Goal: Task Accomplishment & Management: Manage account settings

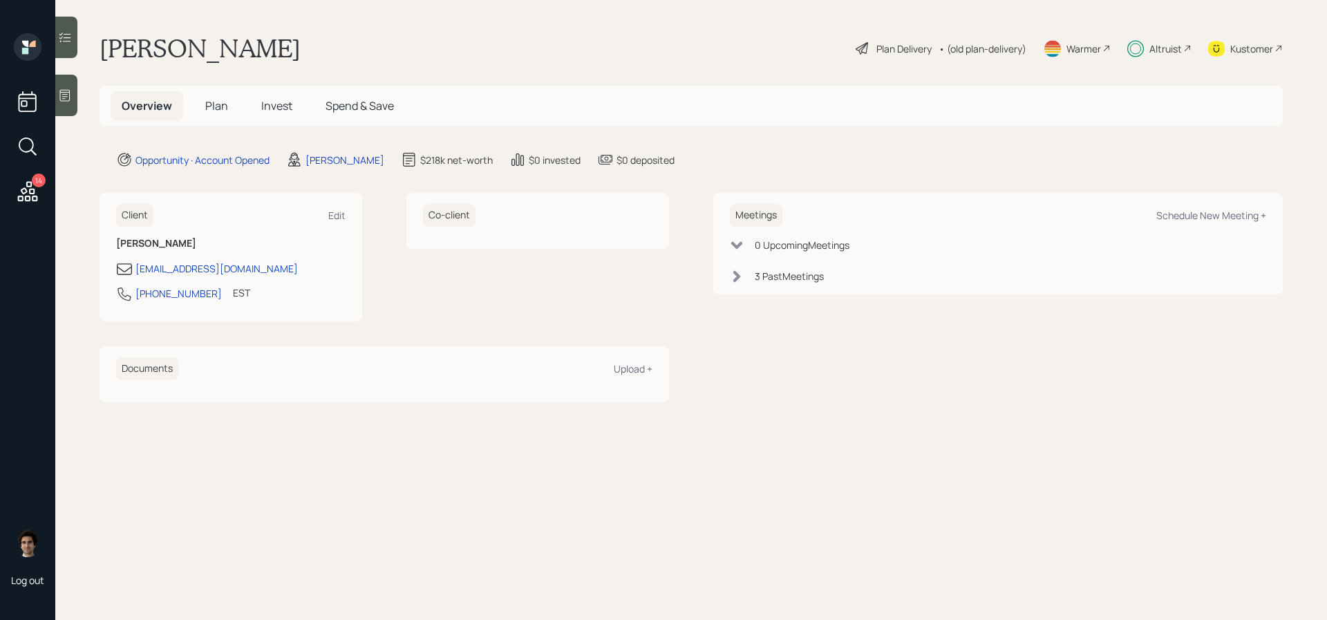
click at [220, 120] on h5 "Plan" at bounding box center [216, 106] width 45 height 30
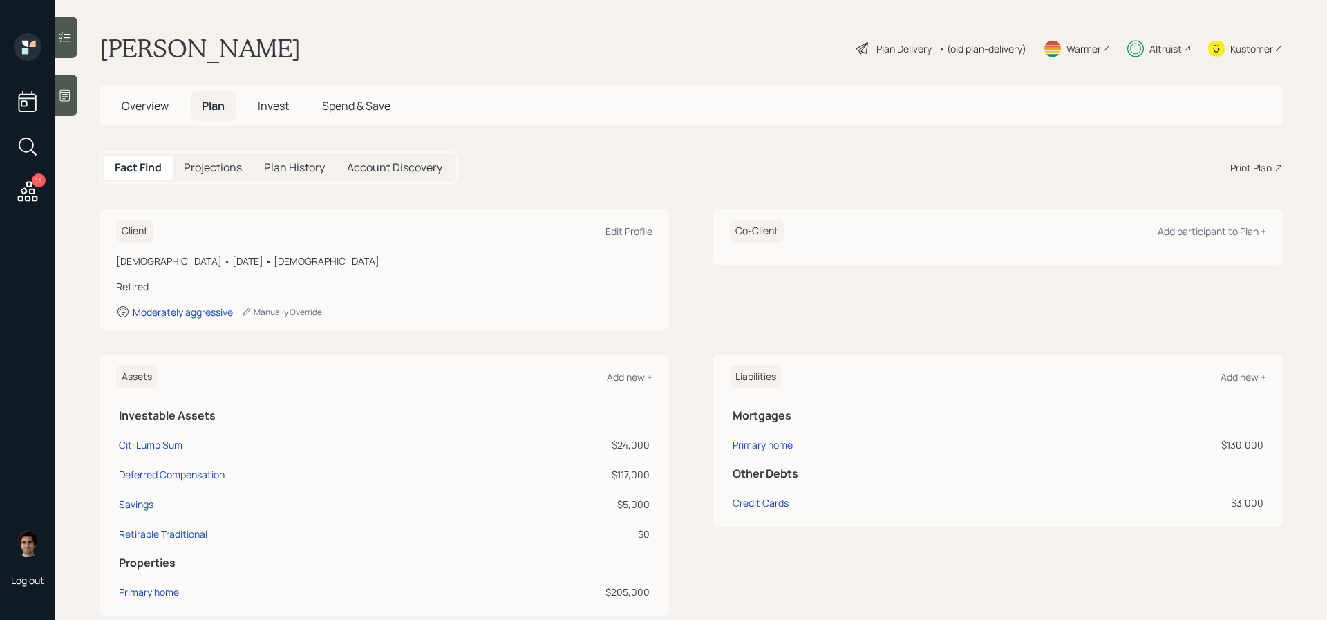
click at [886, 41] on div "Plan Delivery" at bounding box center [904, 48] width 55 height 15
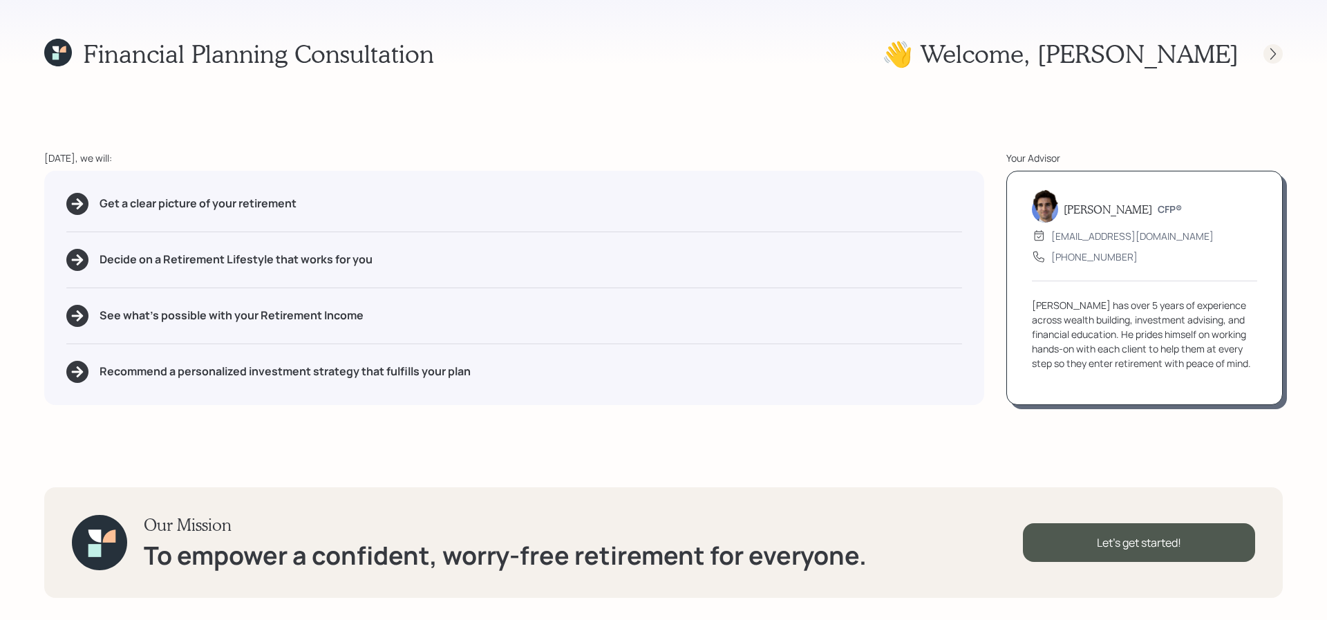
click at [1274, 56] on icon at bounding box center [1273, 54] width 14 height 14
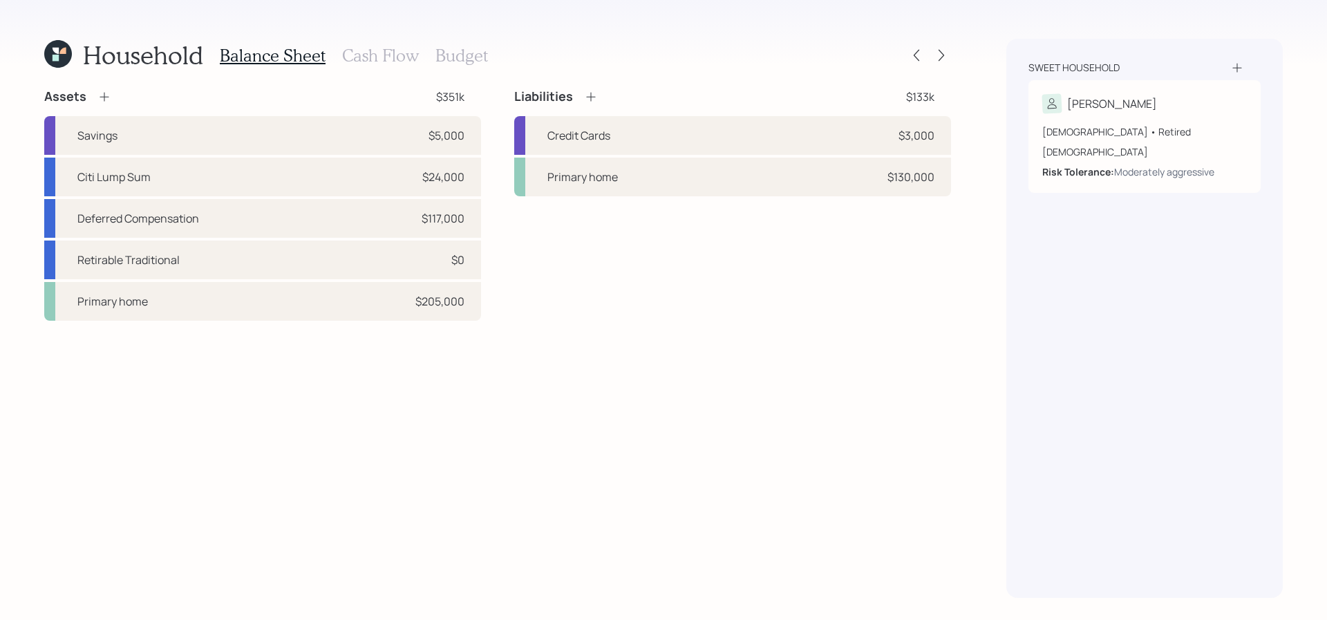
click at [949, 44] on div "Household Balance Sheet Cash Flow Budget" at bounding box center [497, 55] width 907 height 33
click at [946, 55] on icon at bounding box center [942, 55] width 14 height 14
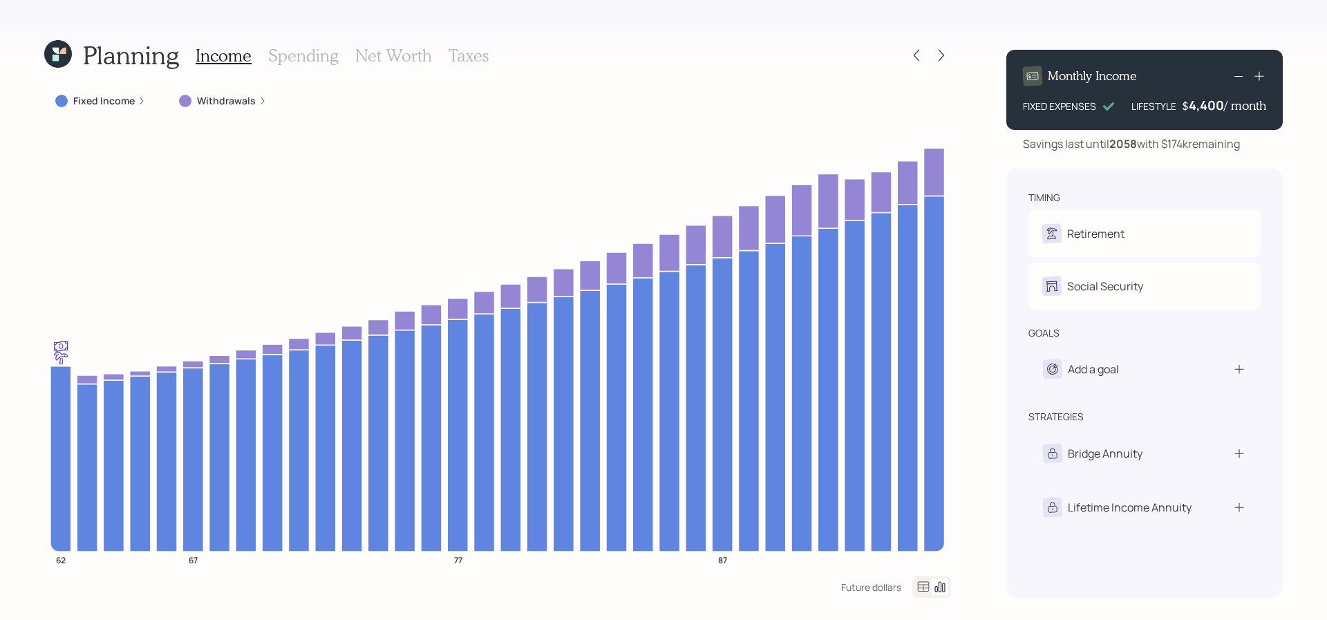
click at [144, 90] on div "Fixed Income" at bounding box center [100, 100] width 113 height 25
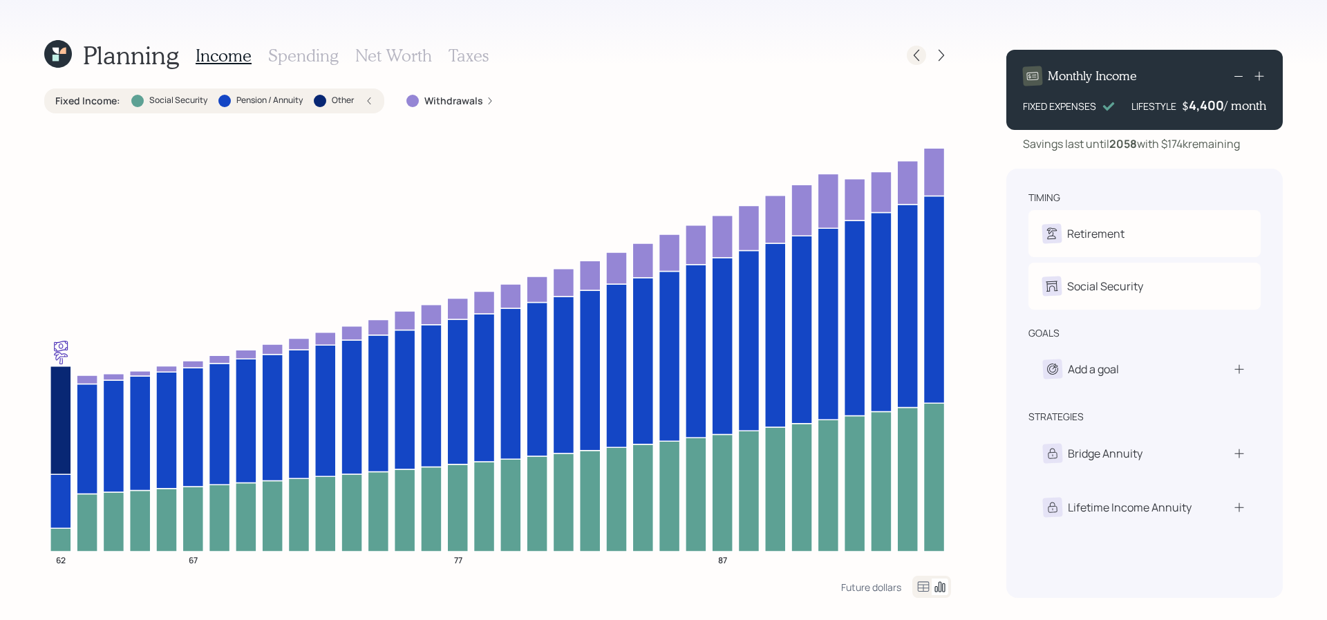
click at [919, 55] on icon at bounding box center [917, 55] width 14 height 14
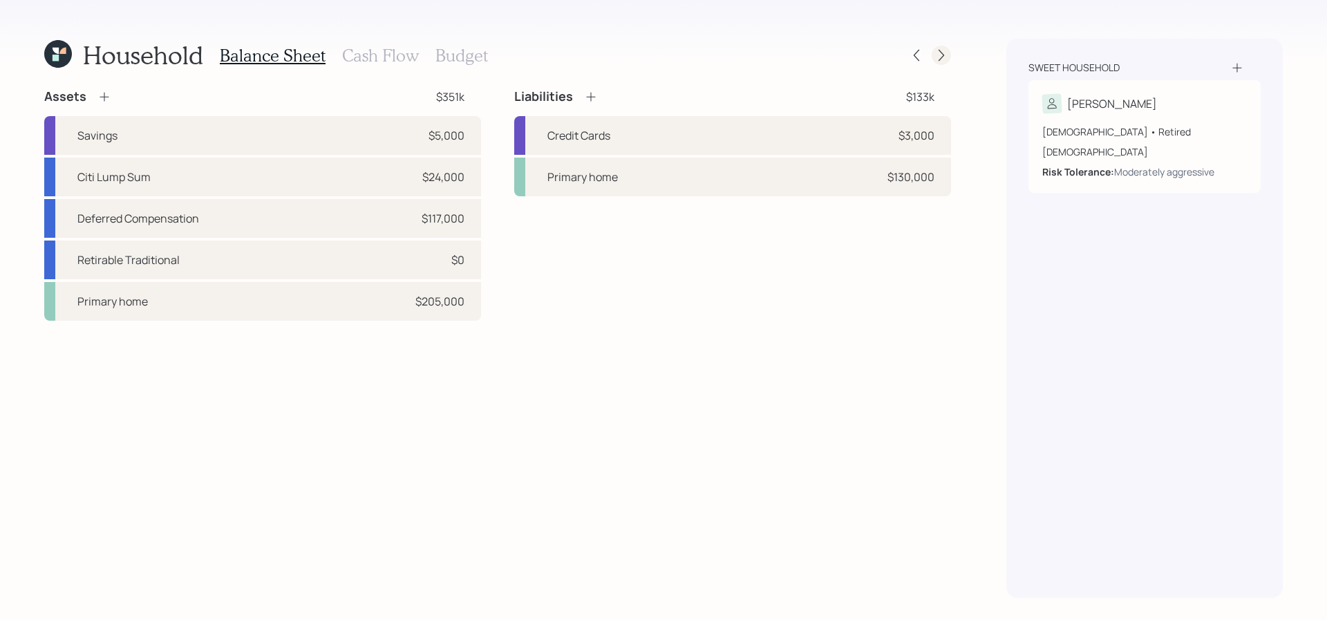
click at [939, 50] on icon at bounding box center [942, 55] width 14 height 14
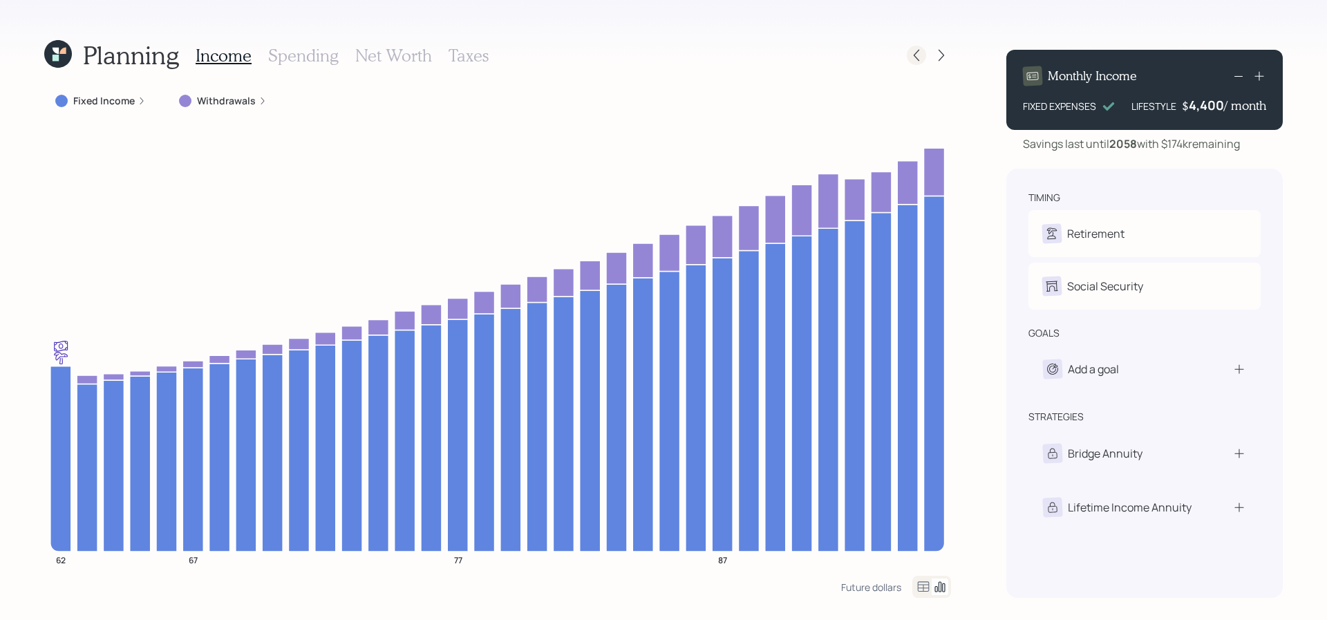
click at [924, 52] on div at bounding box center [916, 55] width 19 height 19
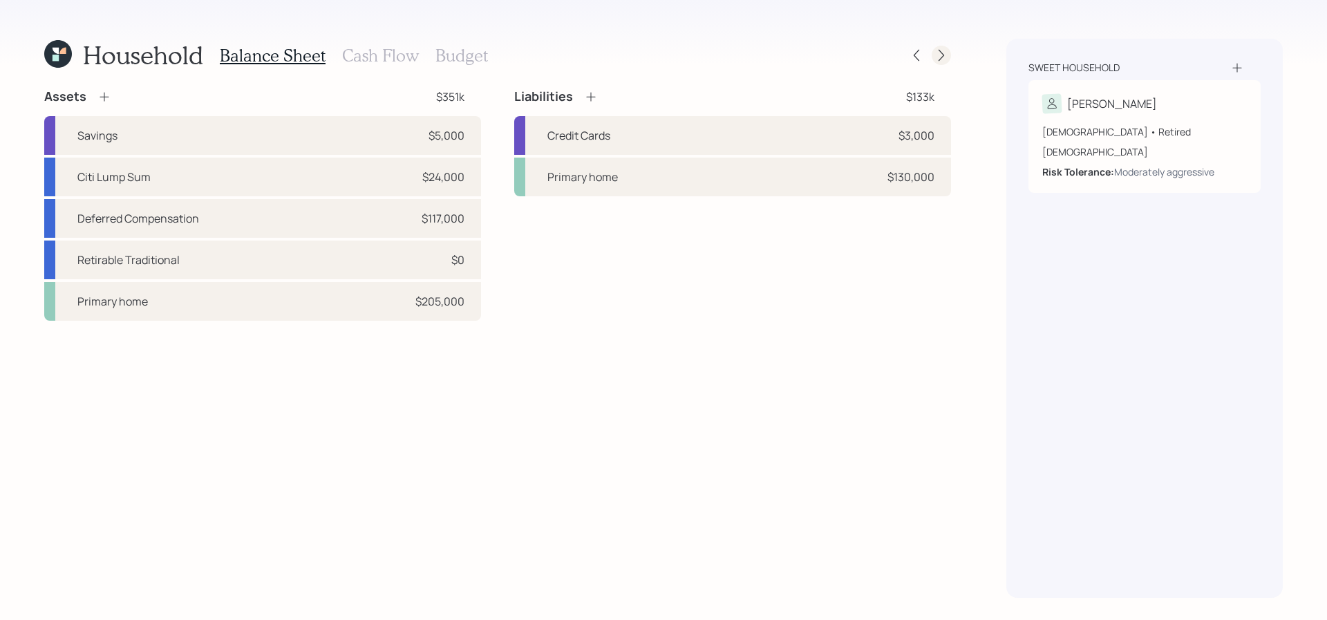
click at [937, 60] on icon at bounding box center [942, 55] width 14 height 14
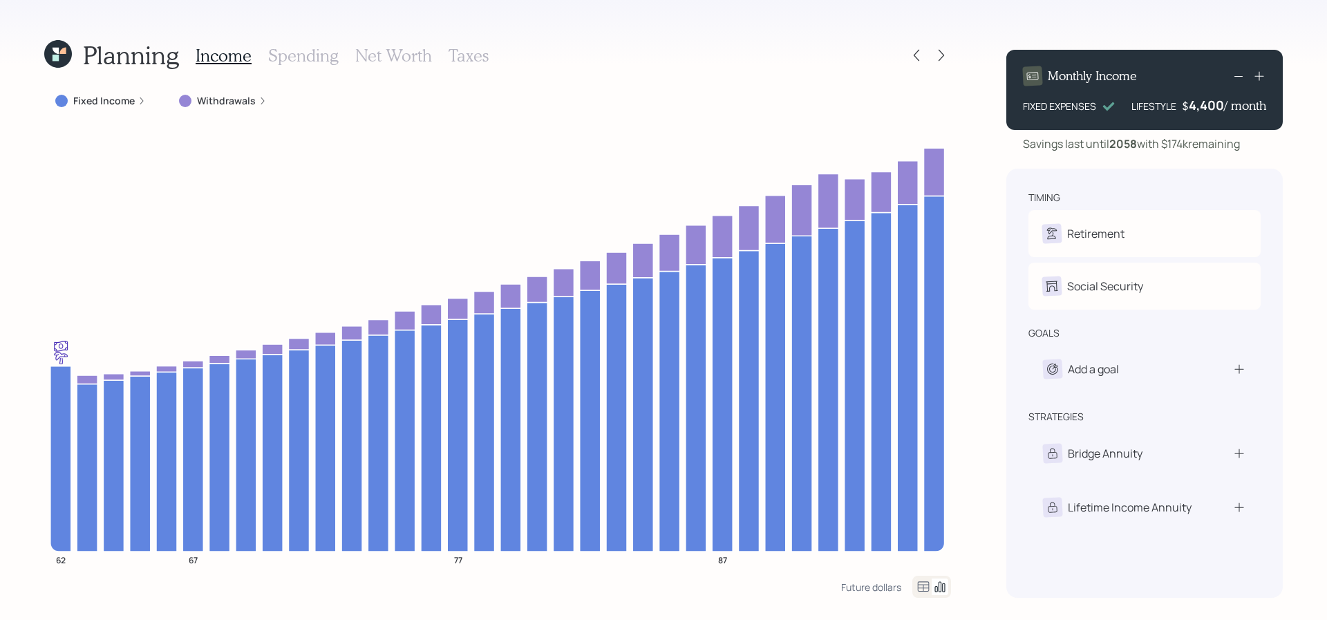
click at [245, 100] on label "Withdrawals" at bounding box center [226, 101] width 59 height 14
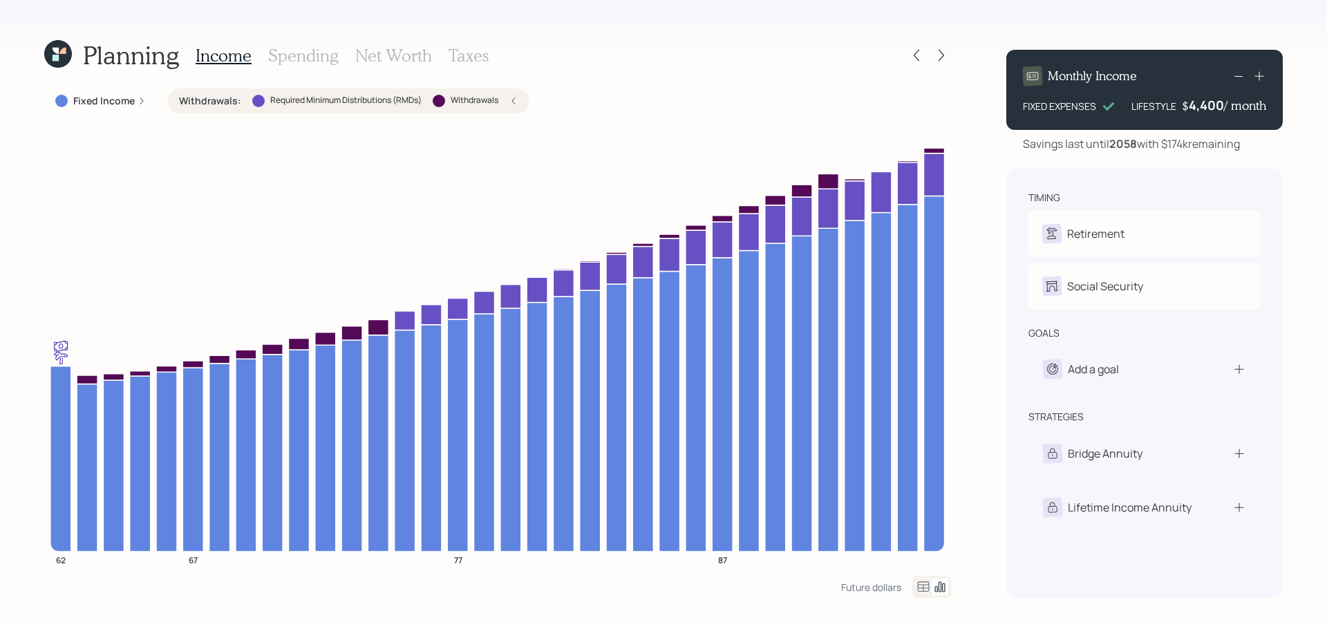
click at [245, 100] on div "Withdrawals : Required Minimum Distributions (RMDs) Withdrawals" at bounding box center [348, 101] width 339 height 14
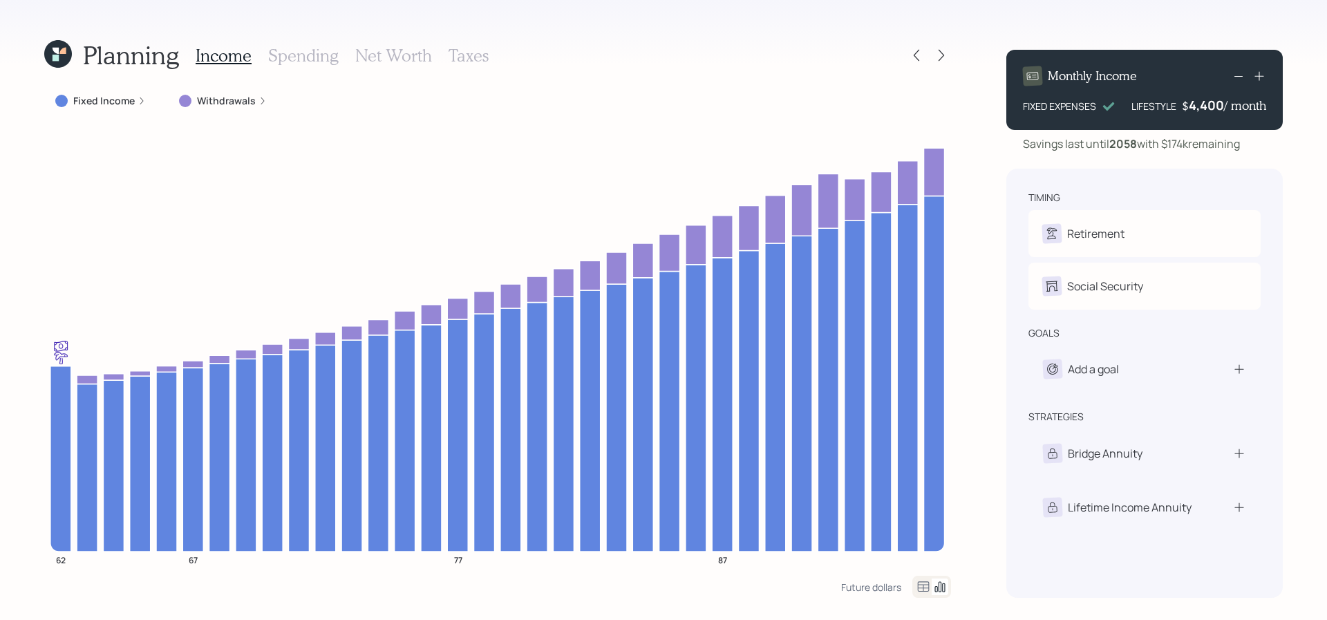
click at [246, 100] on label "Withdrawals" at bounding box center [226, 101] width 59 height 14
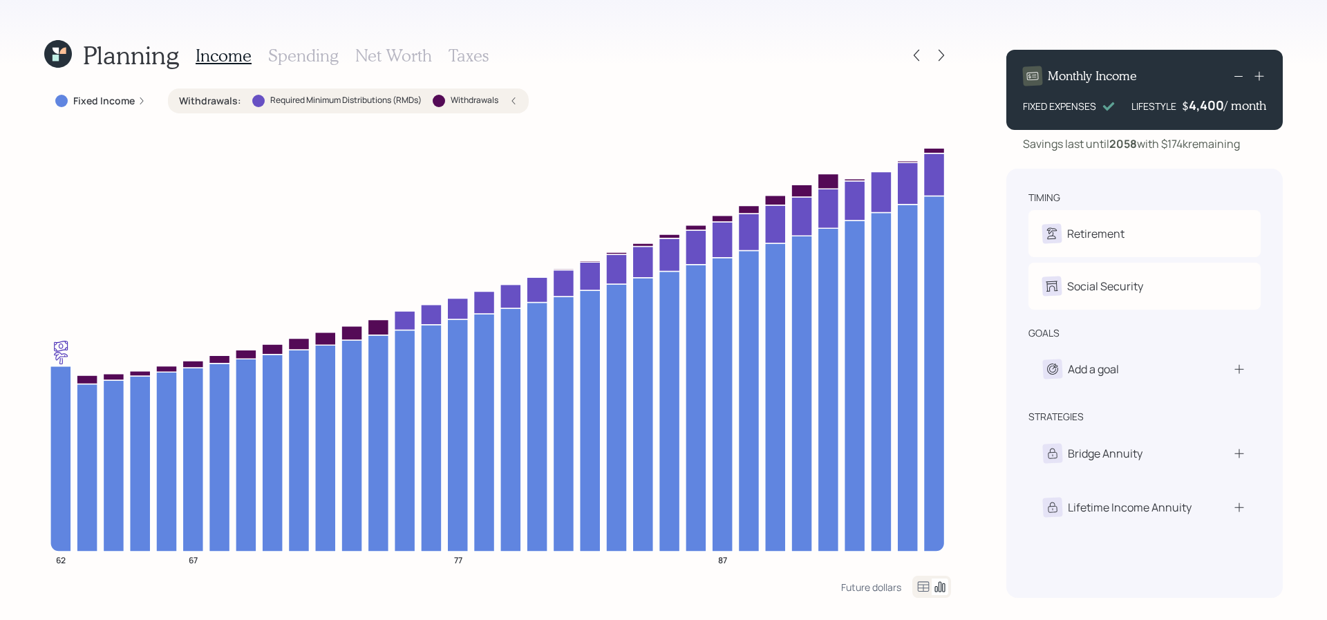
click at [246, 100] on div "Withdrawals : Required Minimum Distributions (RMDs) Withdrawals" at bounding box center [348, 101] width 339 height 14
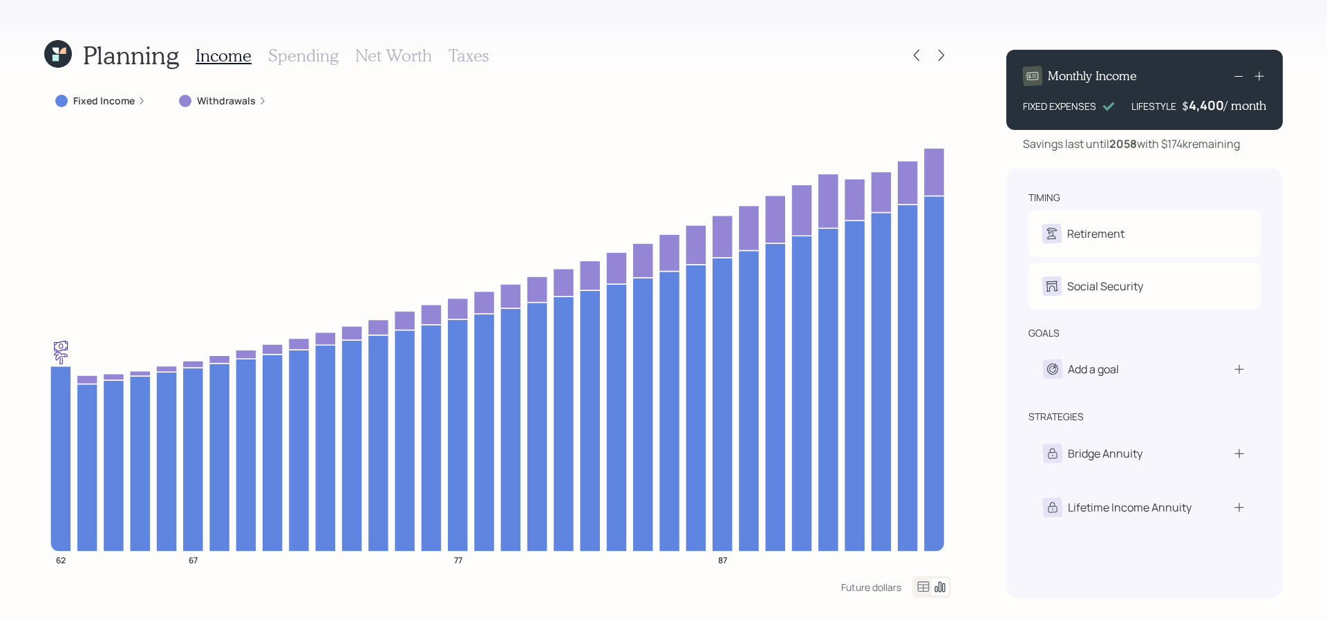
click at [71, 108] on div "Fixed Income" at bounding box center [100, 100] width 113 height 25
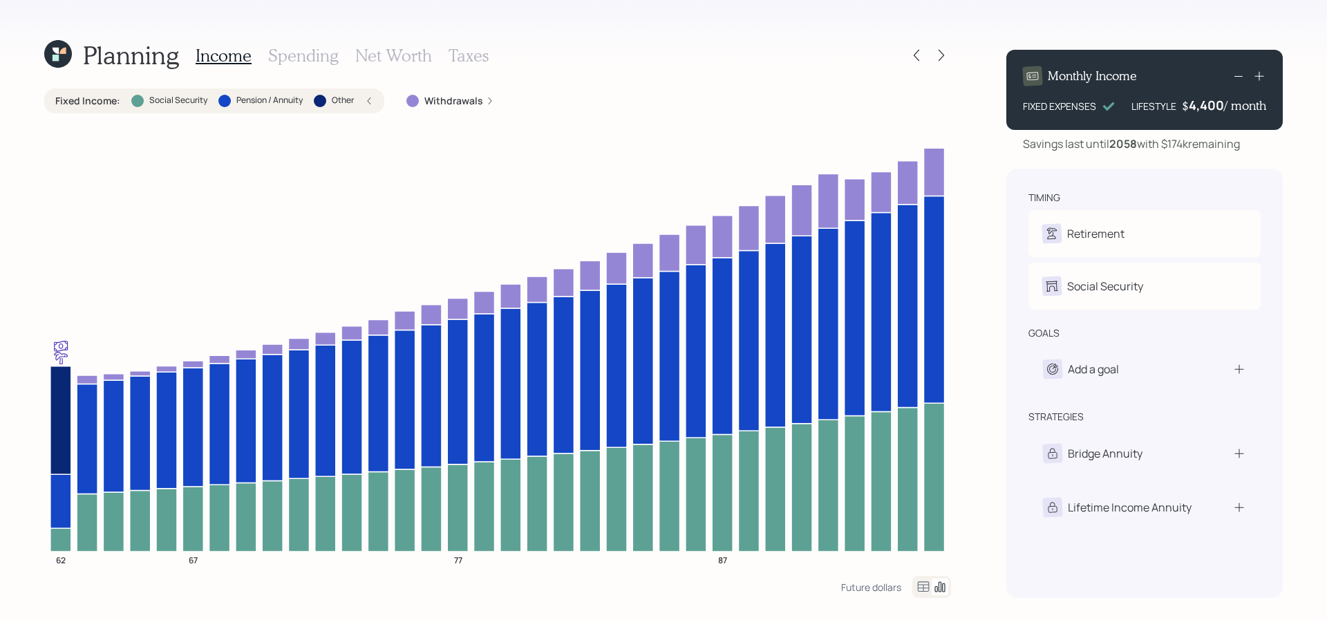
click at [95, 104] on label "Fixed Income :" at bounding box center [87, 101] width 65 height 14
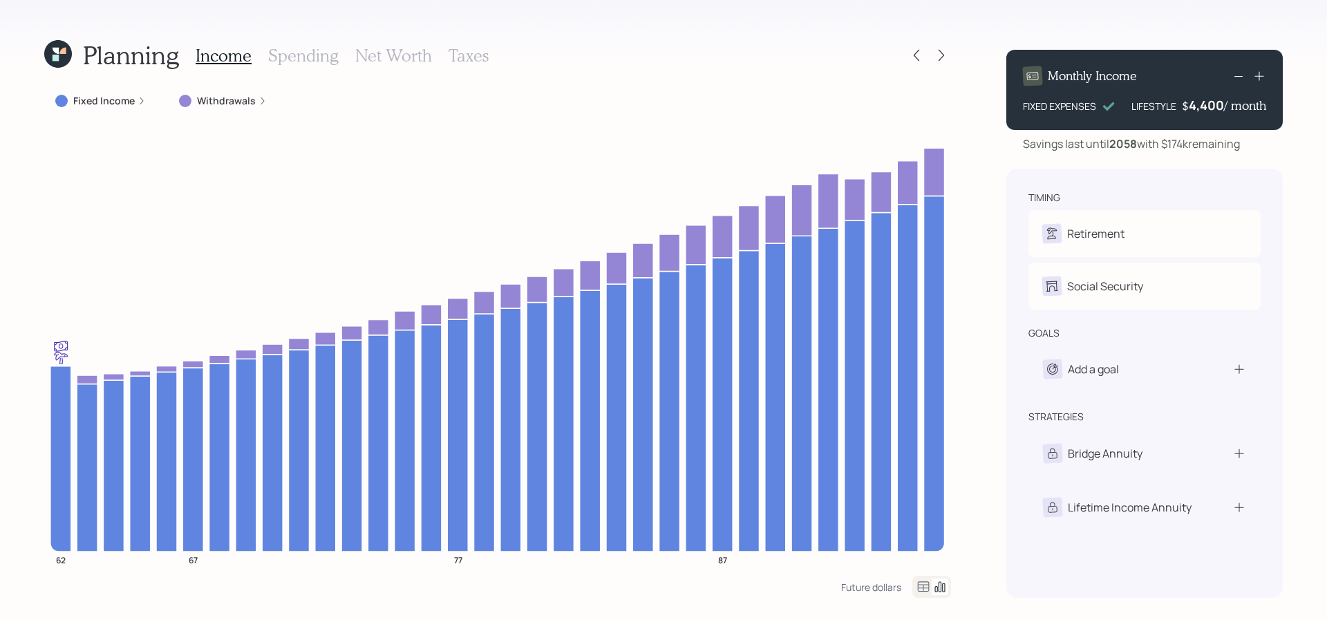
click at [243, 99] on label "Withdrawals" at bounding box center [226, 101] width 59 height 14
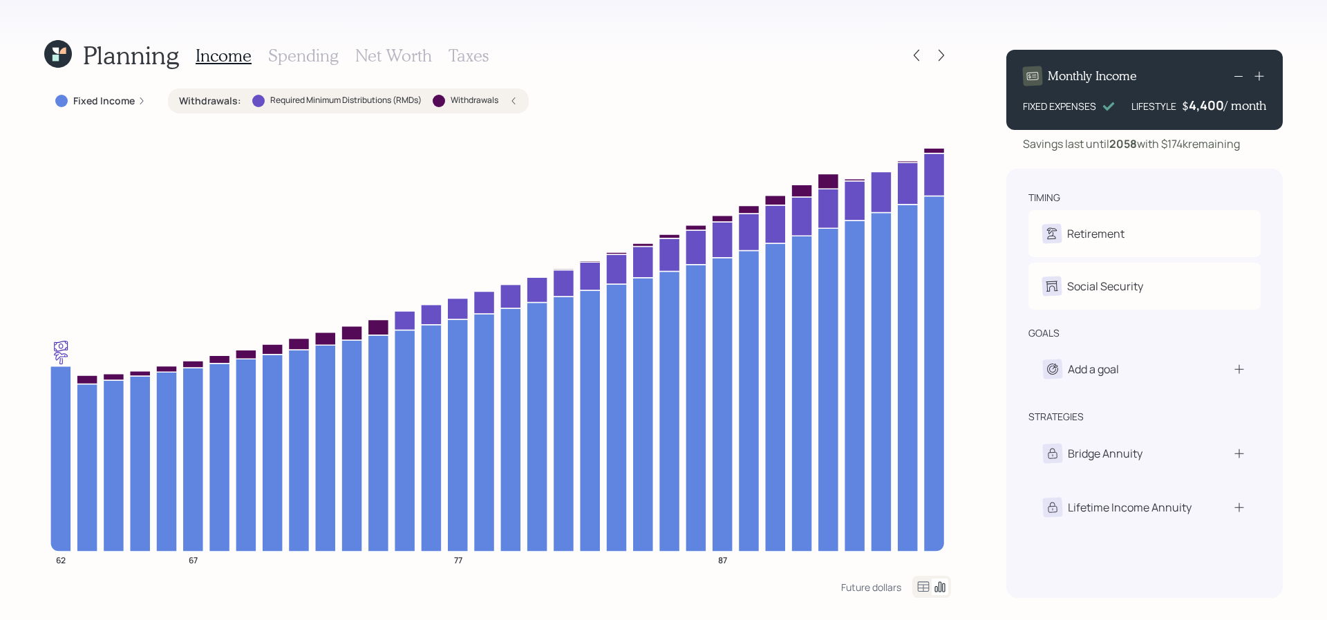
click at [243, 99] on div "Withdrawals : Required Minimum Distributions (RMDs) Withdrawals" at bounding box center [348, 101] width 339 height 14
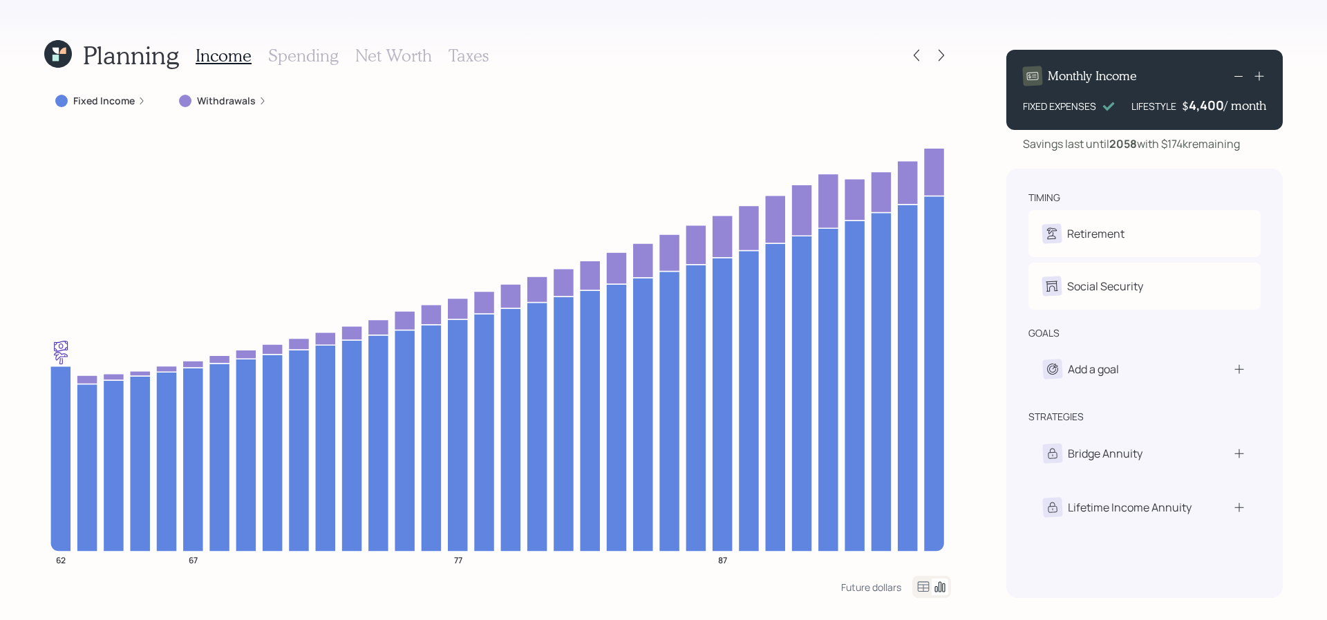
click at [243, 99] on label "Withdrawals" at bounding box center [226, 101] width 59 height 14
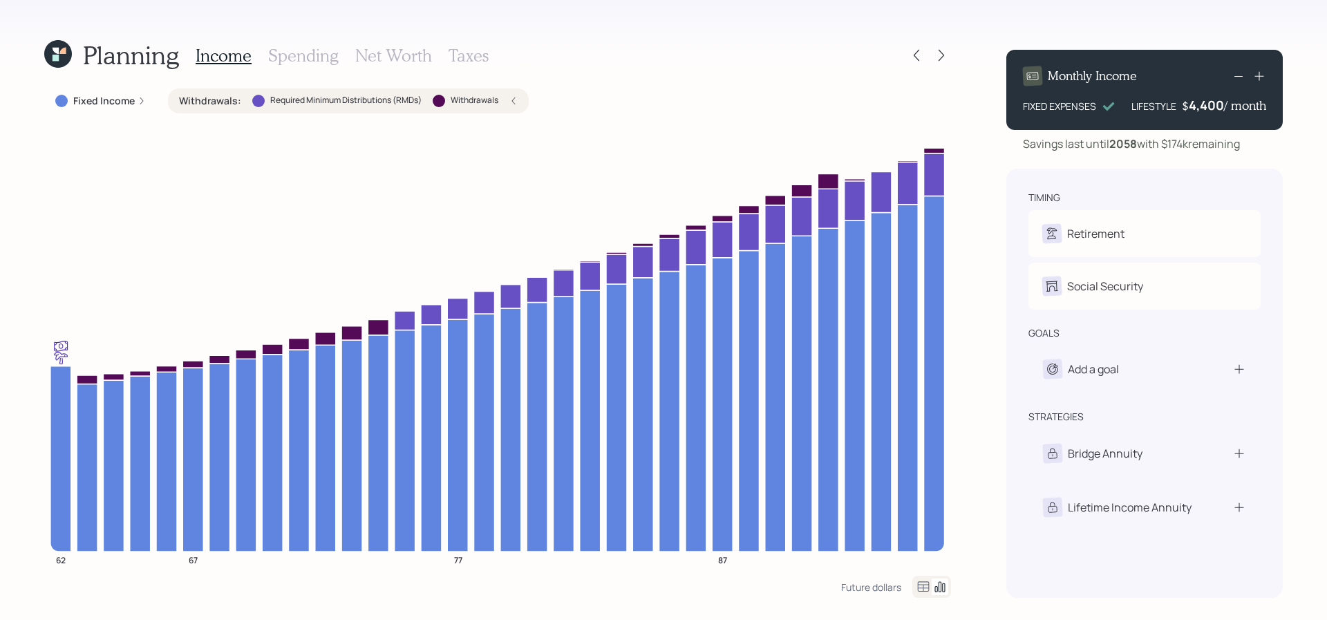
click at [242, 99] on div "Withdrawals : Required Minimum Distributions (RMDs) Withdrawals" at bounding box center [348, 101] width 339 height 14
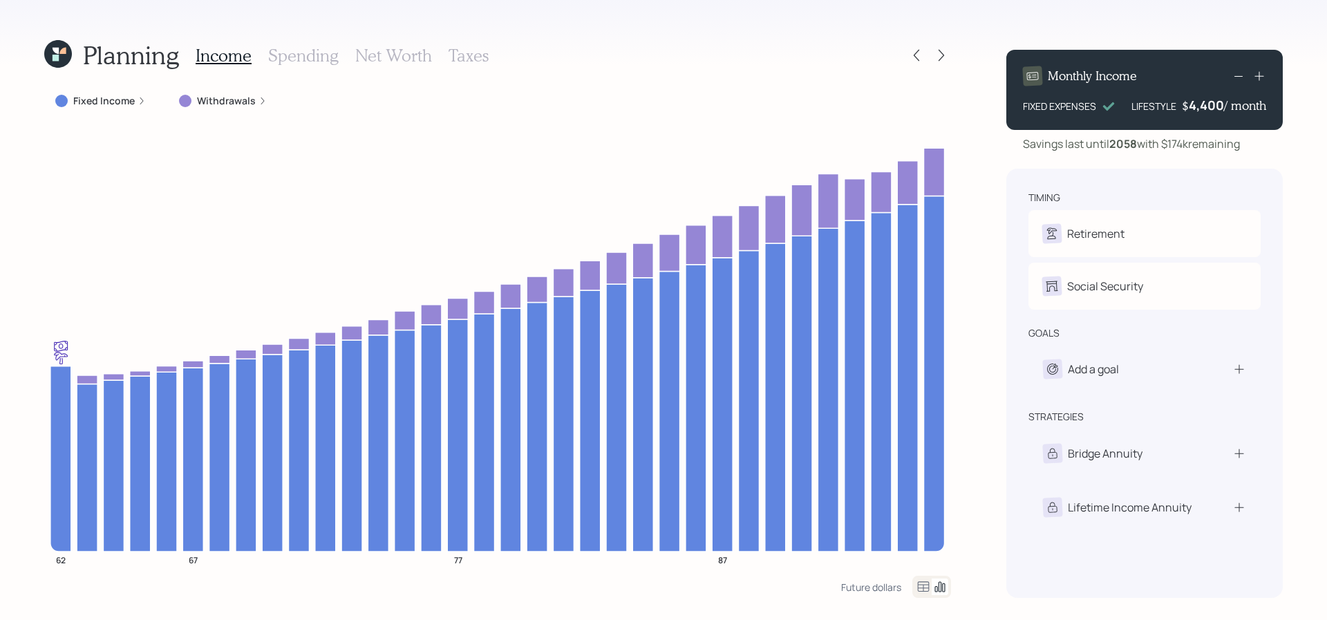
click at [97, 99] on label "Fixed Income" at bounding box center [104, 101] width 62 height 14
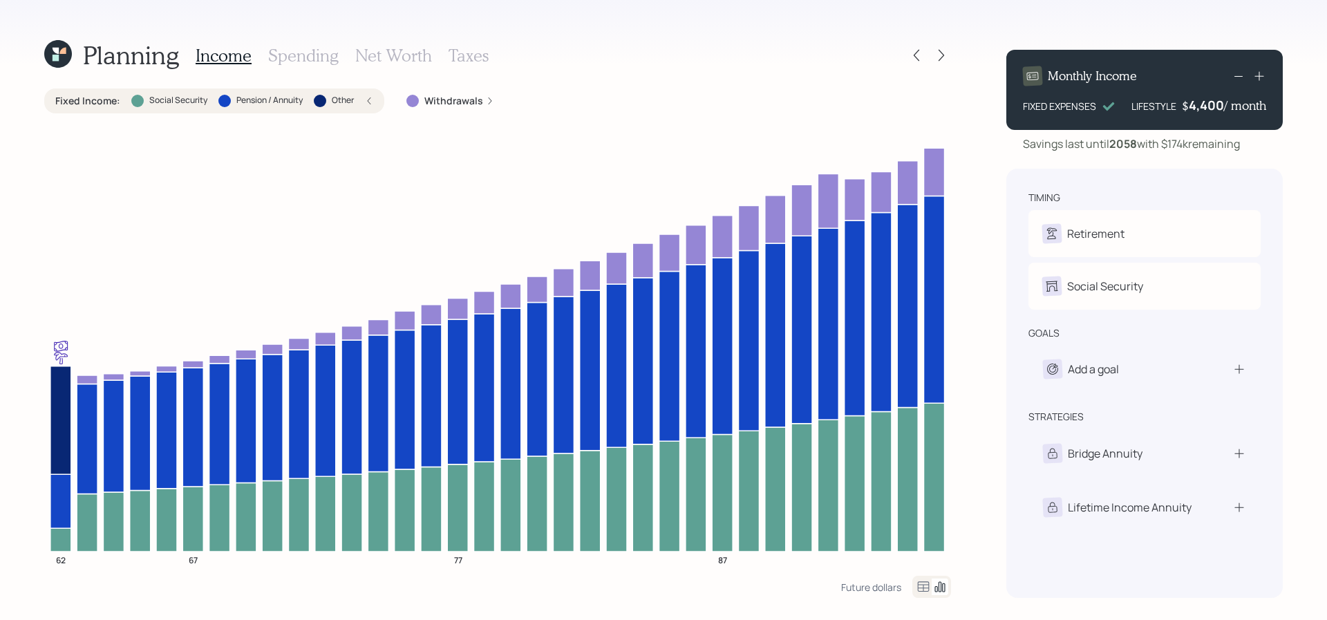
click at [102, 100] on label "Fixed Income :" at bounding box center [87, 101] width 65 height 14
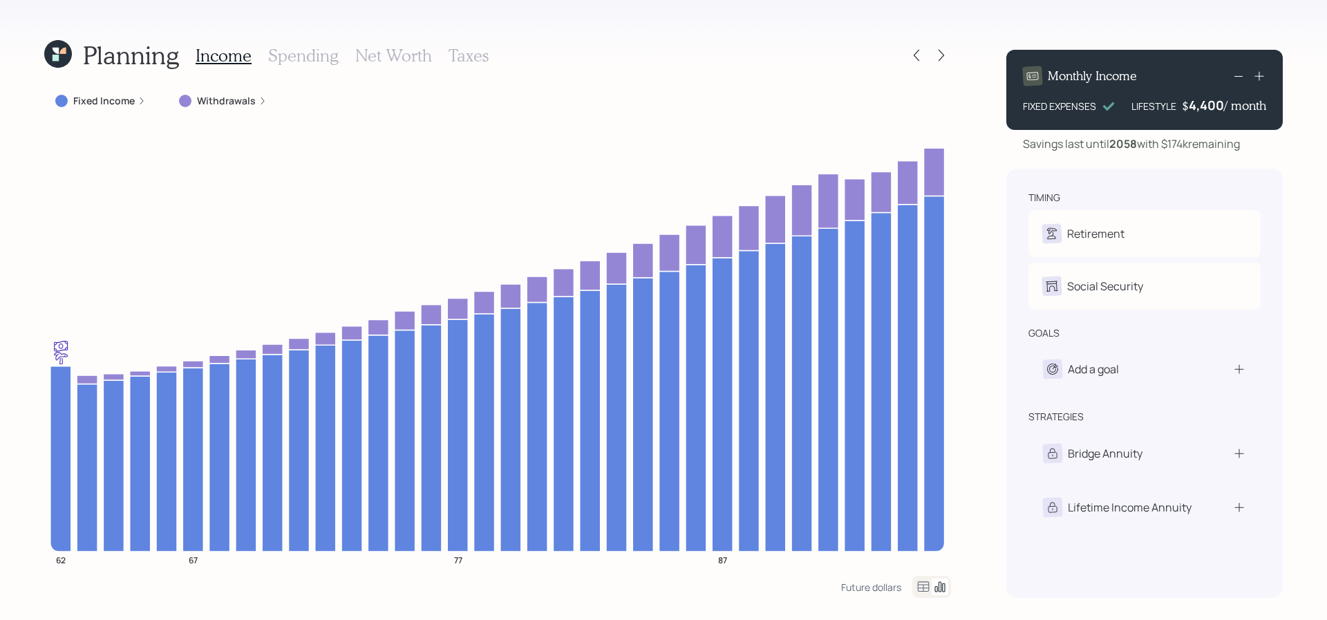
click at [57, 44] on icon at bounding box center [58, 54] width 28 height 28
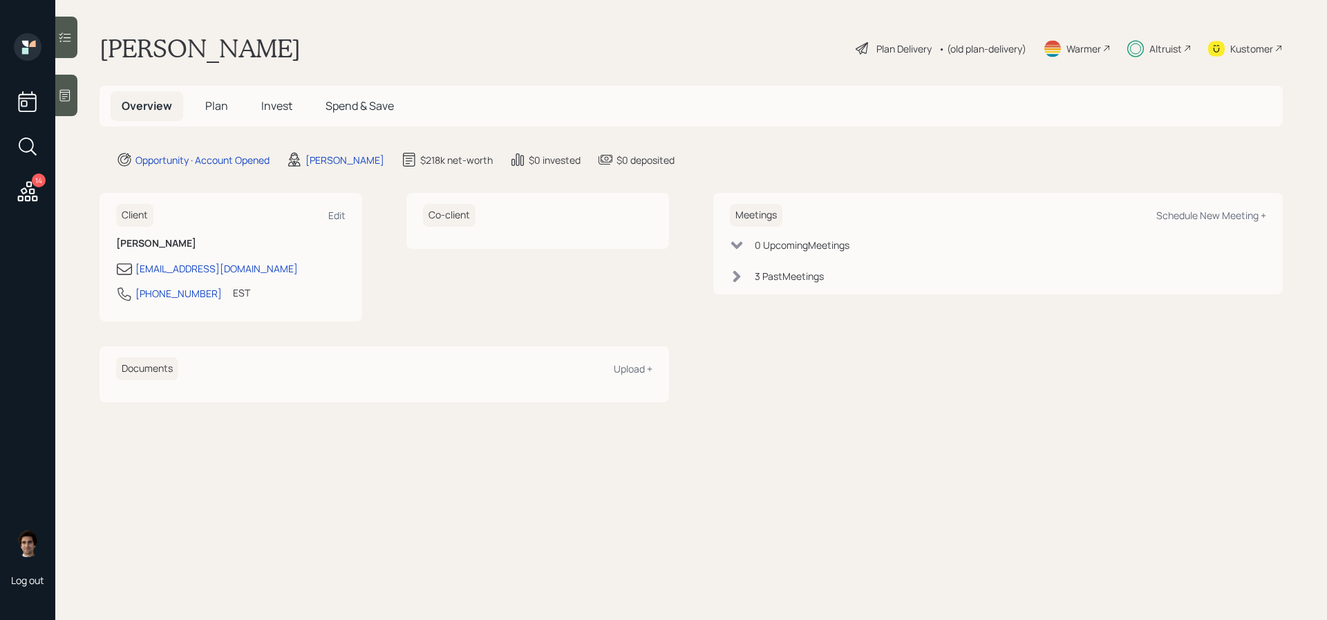
click at [214, 109] on span "Plan" at bounding box center [216, 105] width 23 height 15
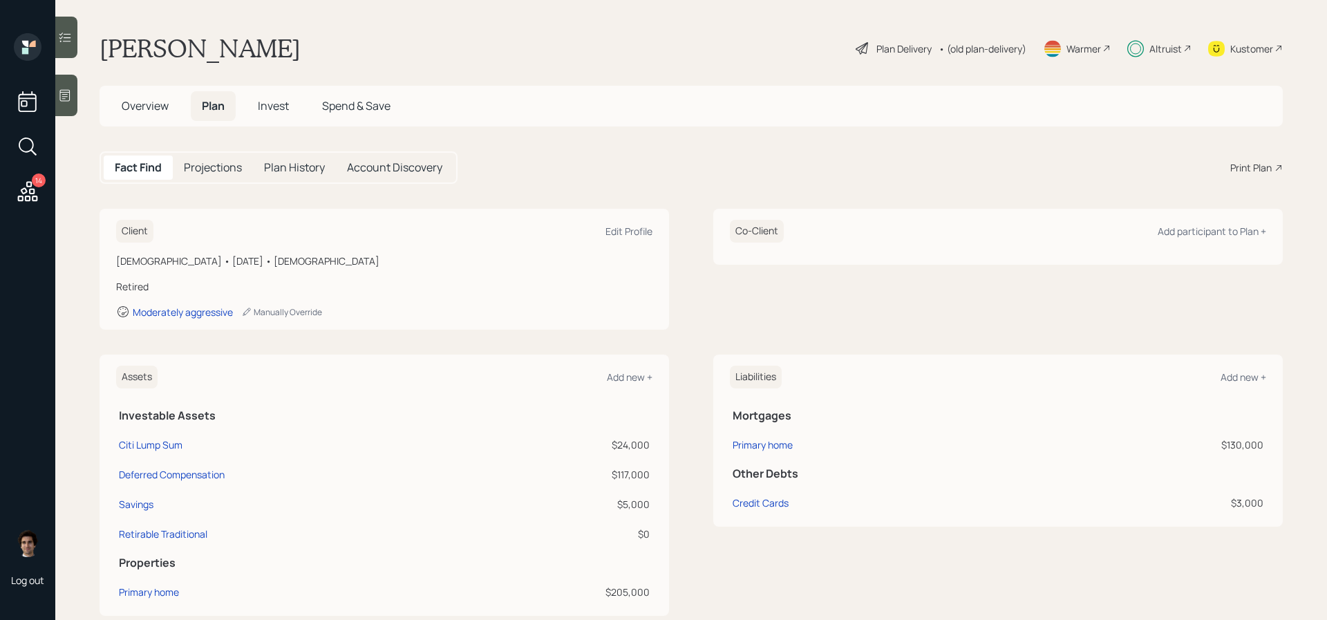
click at [142, 111] on span "Overview" at bounding box center [145, 105] width 47 height 15
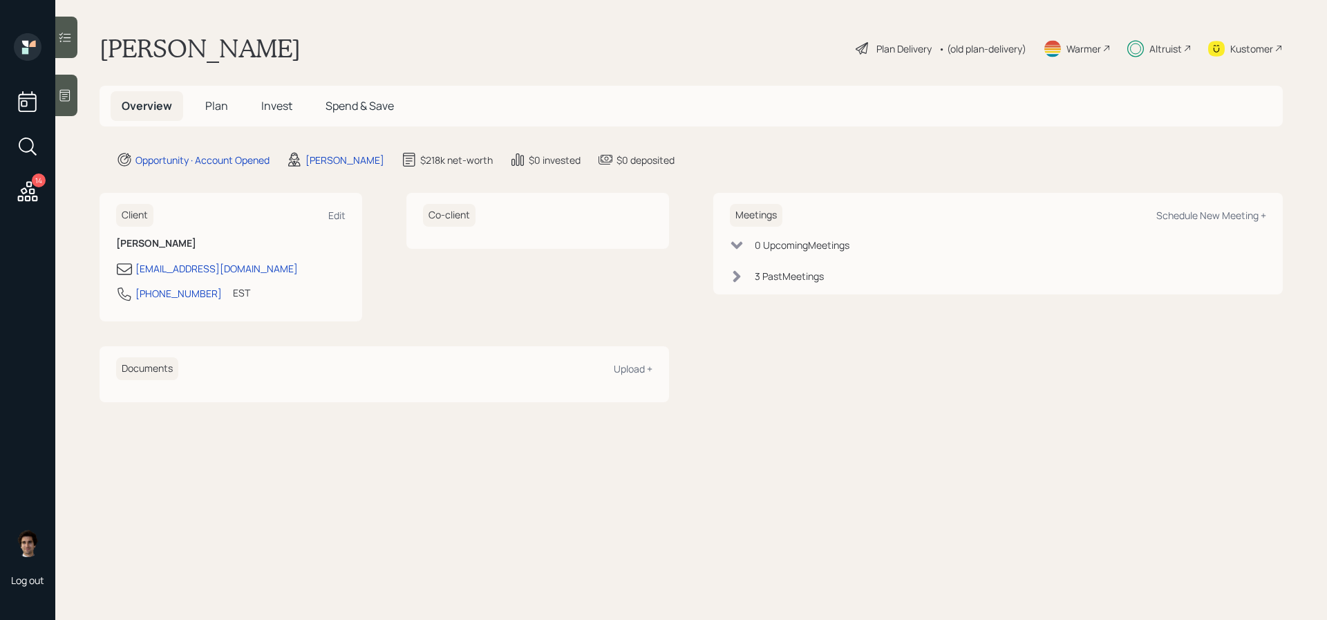
click at [1246, 206] on div "Meetings Schedule New Meeting +" at bounding box center [998, 215] width 536 height 23
click at [1244, 216] on div "Schedule New Meeting +" at bounding box center [1212, 215] width 110 height 13
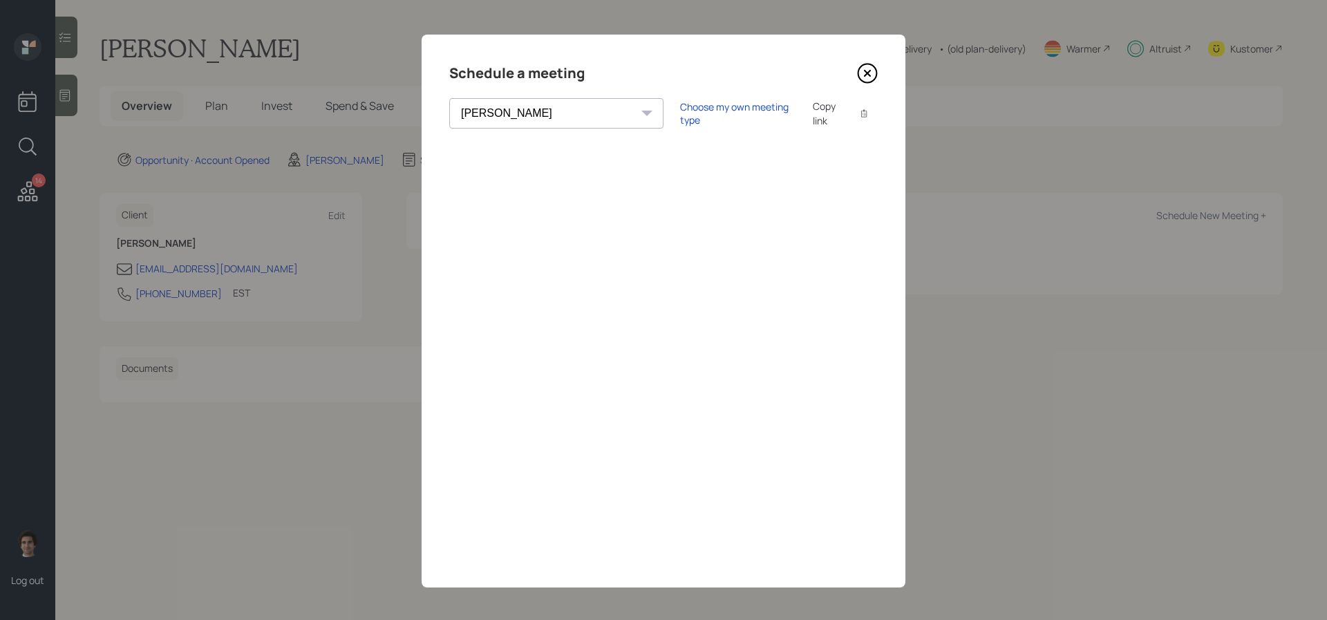
click at [526, 115] on select "[PERSON_NAME] [PERSON_NAME] [PERSON_NAME] [PERSON_NAME] [PERSON_NAME] [PERSON_N…" at bounding box center [556, 113] width 214 height 30
click at [525, 111] on select "[PERSON_NAME] [PERSON_NAME] [PERSON_NAME] [PERSON_NAME] [PERSON_NAME] [PERSON_N…" at bounding box center [556, 113] width 214 height 30
select select "ade3b313-576a-42c5-b346-1eb294908ae6"
click at [449, 98] on select "[PERSON_NAME] [PERSON_NAME] [PERSON_NAME] [PERSON_NAME] [PERSON_NAME] [PERSON_N…" at bounding box center [556, 113] width 214 height 30
click at [680, 112] on div "Choose my own meeting type" at bounding box center [738, 113] width 116 height 26
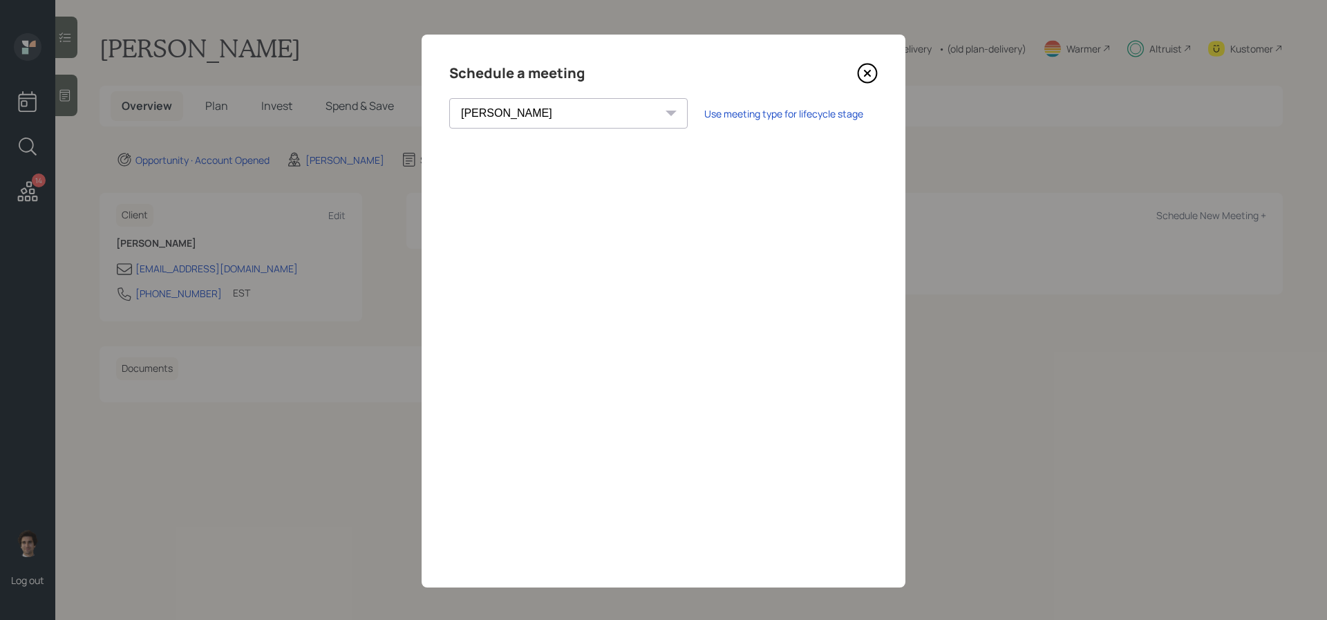
click at [865, 84] on div "Schedule a meeting [PERSON_NAME] [PERSON_NAME] [PERSON_NAME] [PERSON_NAME] [PER…" at bounding box center [664, 311] width 484 height 553
click at [865, 73] on icon at bounding box center [867, 73] width 21 height 21
